Goal: Transaction & Acquisition: Subscribe to service/newsletter

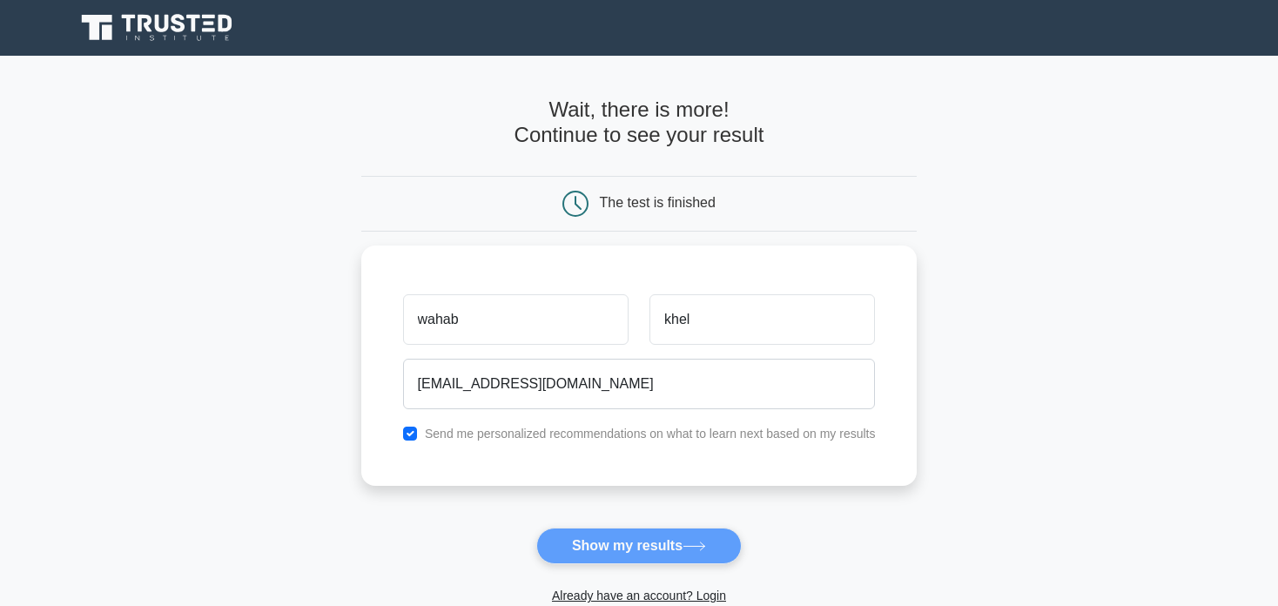
click at [666, 537] on form "Wait, there is more! Continue to see your result The test is finished wahab khel" at bounding box center [639, 368] width 556 height 543
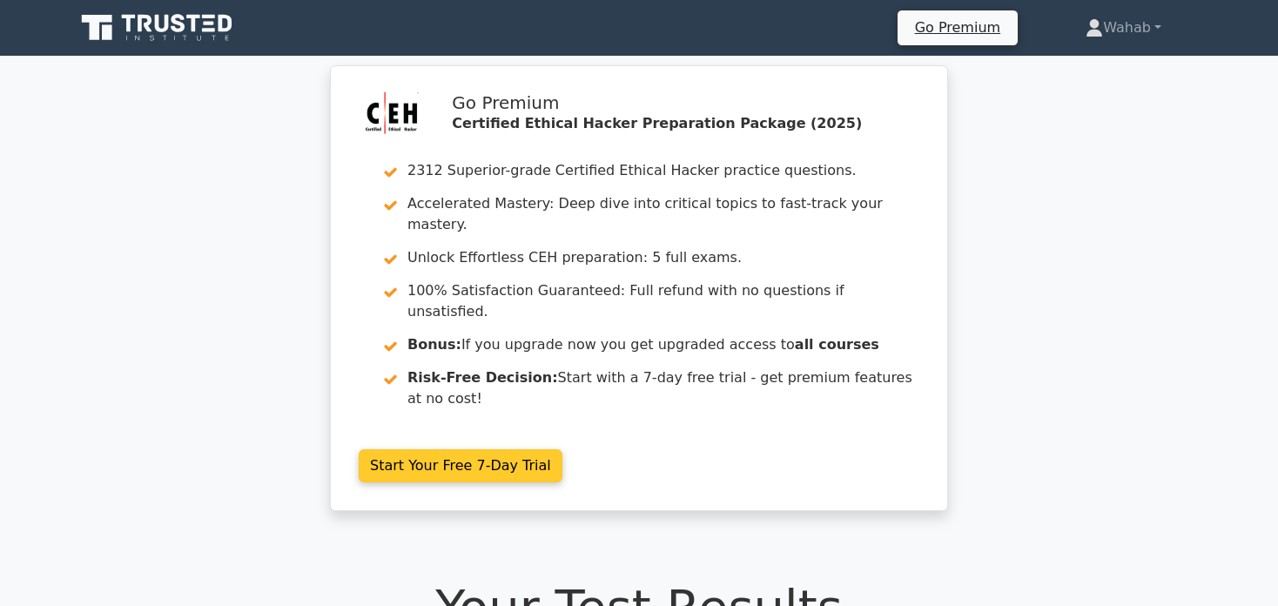
click at [467, 449] on link "Start Your Free 7-Day Trial" at bounding box center [461, 465] width 204 height 33
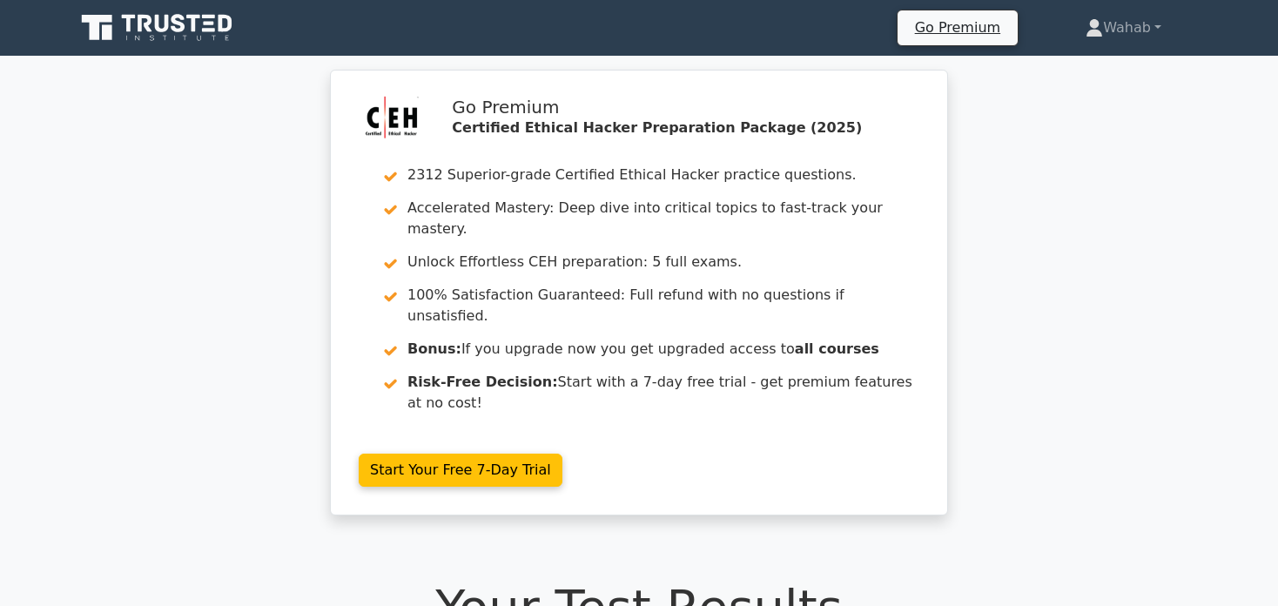
click at [152, 23] on icon at bounding box center [158, 27] width 167 height 33
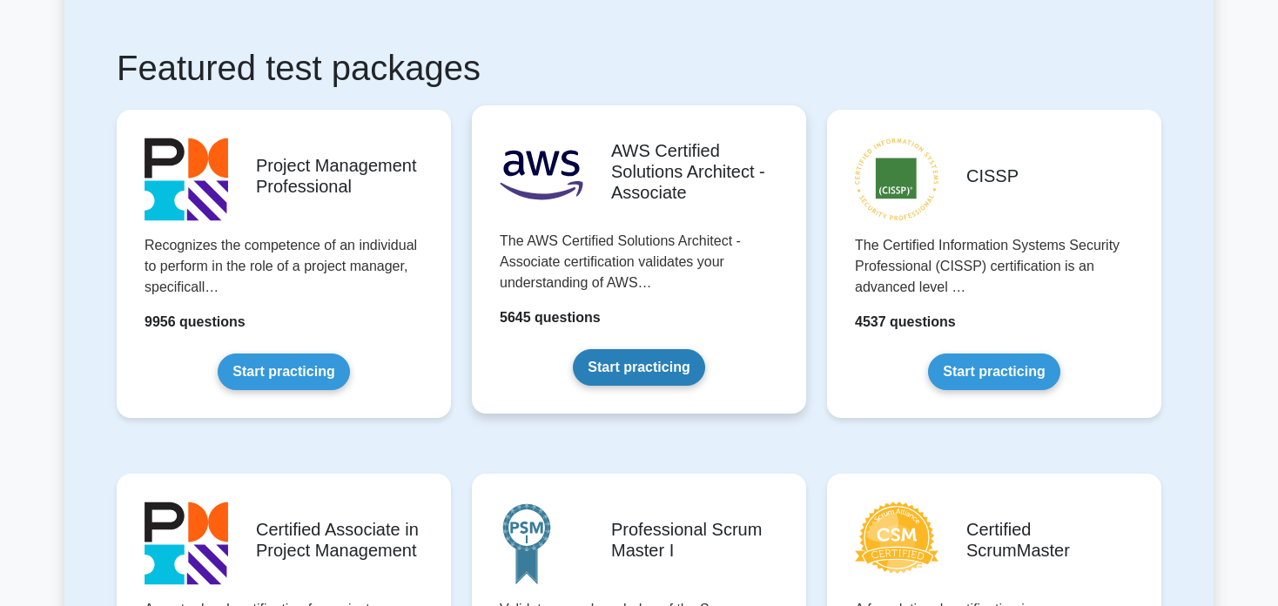
scroll to position [298, 0]
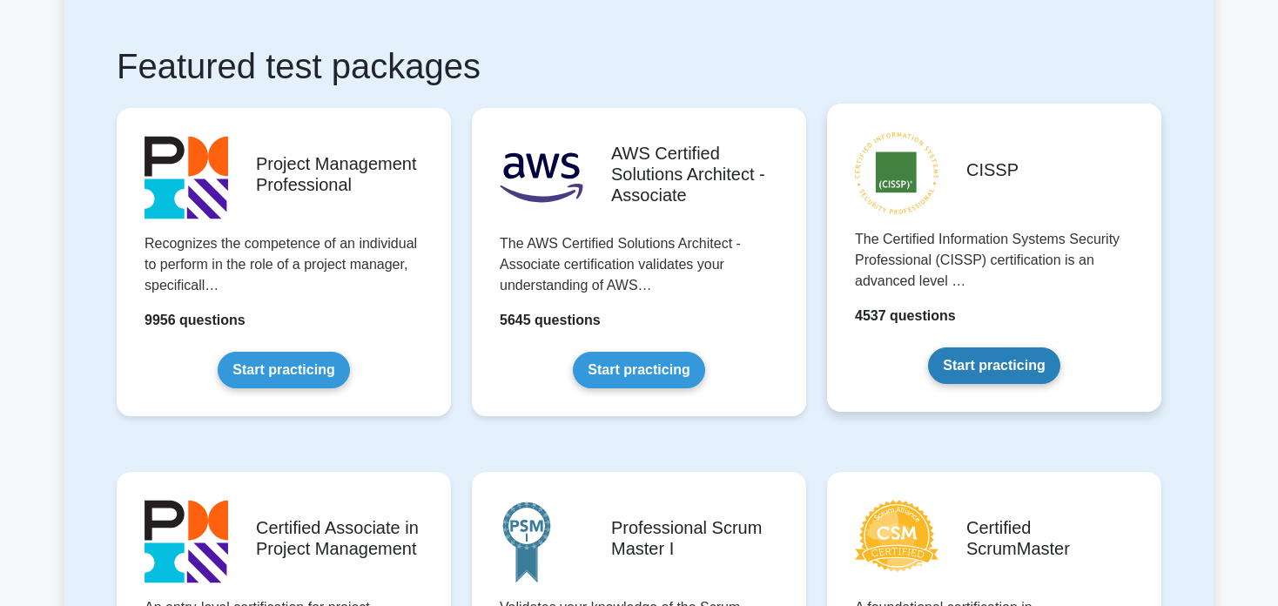
click at [967, 359] on link "Start practicing" at bounding box center [993, 365] width 131 height 37
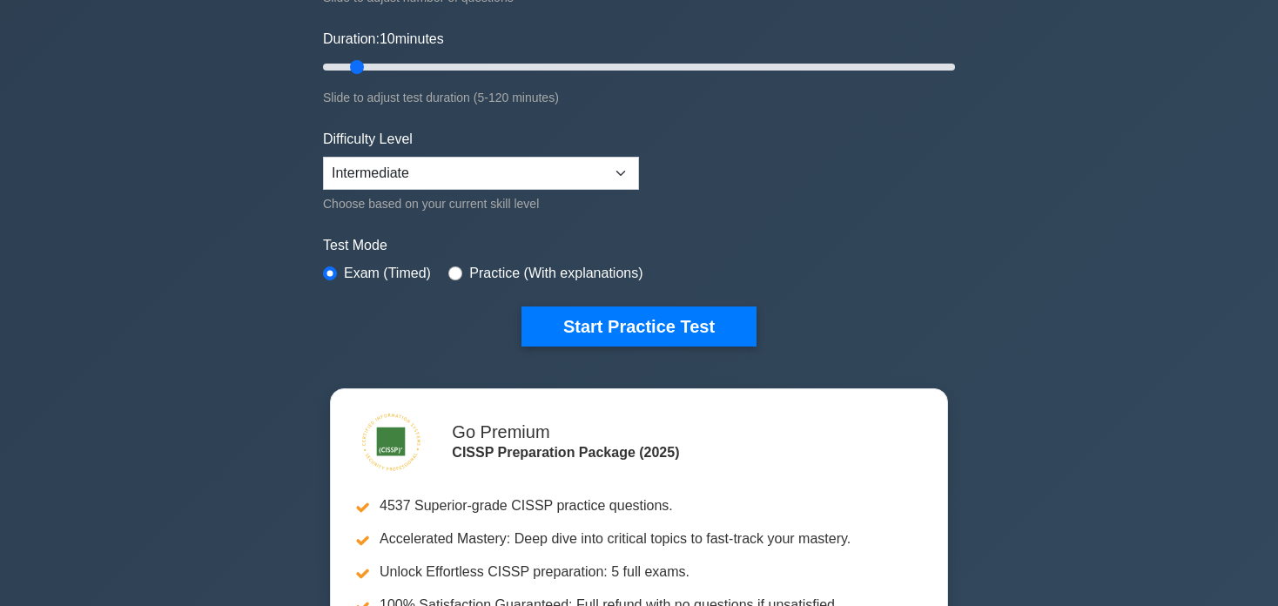
scroll to position [181, 0]
